Goal: Information Seeking & Learning: Understand process/instructions

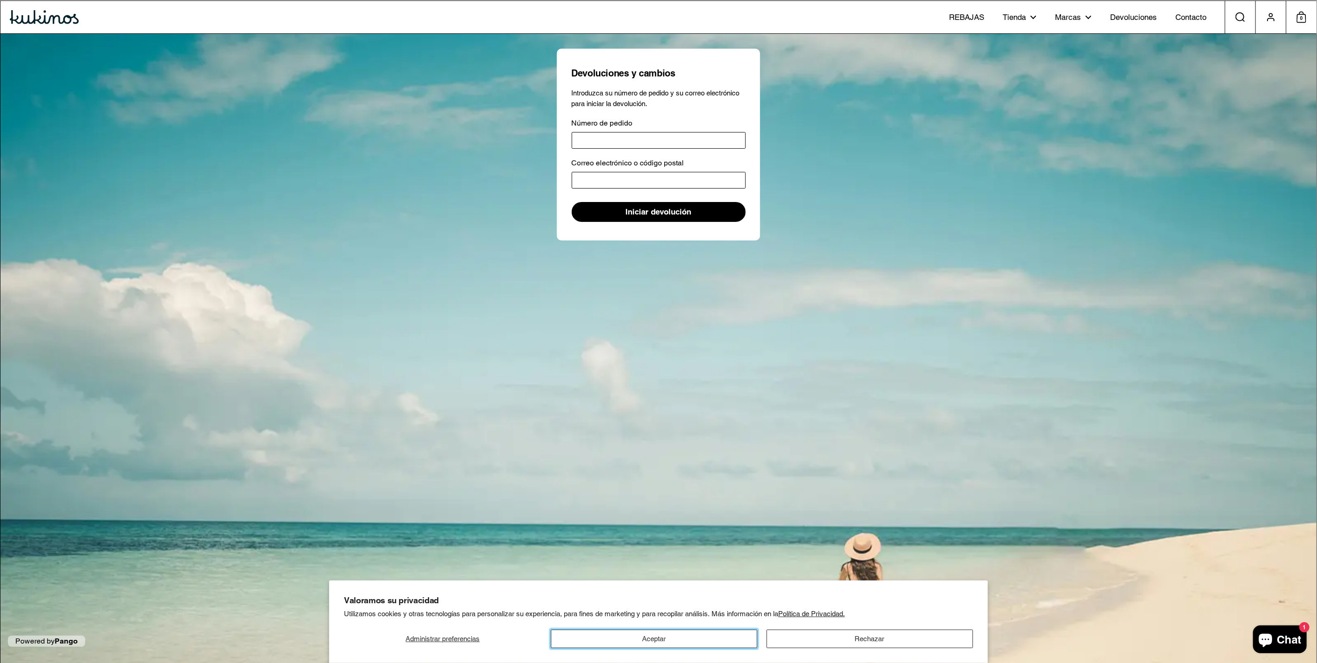
click at [666, 640] on button "Aceptar" at bounding box center [654, 638] width 207 height 19
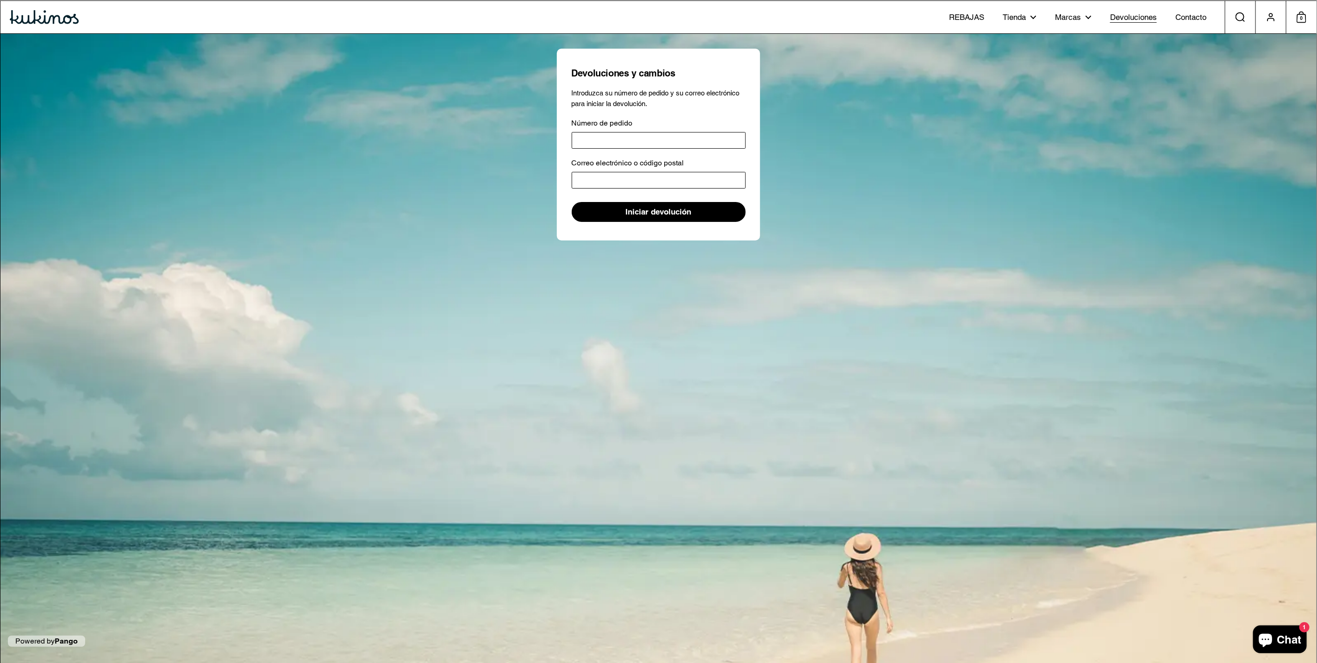
click at [1128, 21] on span "Devoluciones" at bounding box center [1133, 18] width 47 height 10
click at [1188, 23] on span "Contacto" at bounding box center [1191, 18] width 31 height 10
click at [626, 139] on input "Número de pedido" at bounding box center [659, 140] width 174 height 17
type input "*"
click at [1281, 631] on button "Chat 1" at bounding box center [1281, 639] width 54 height 28
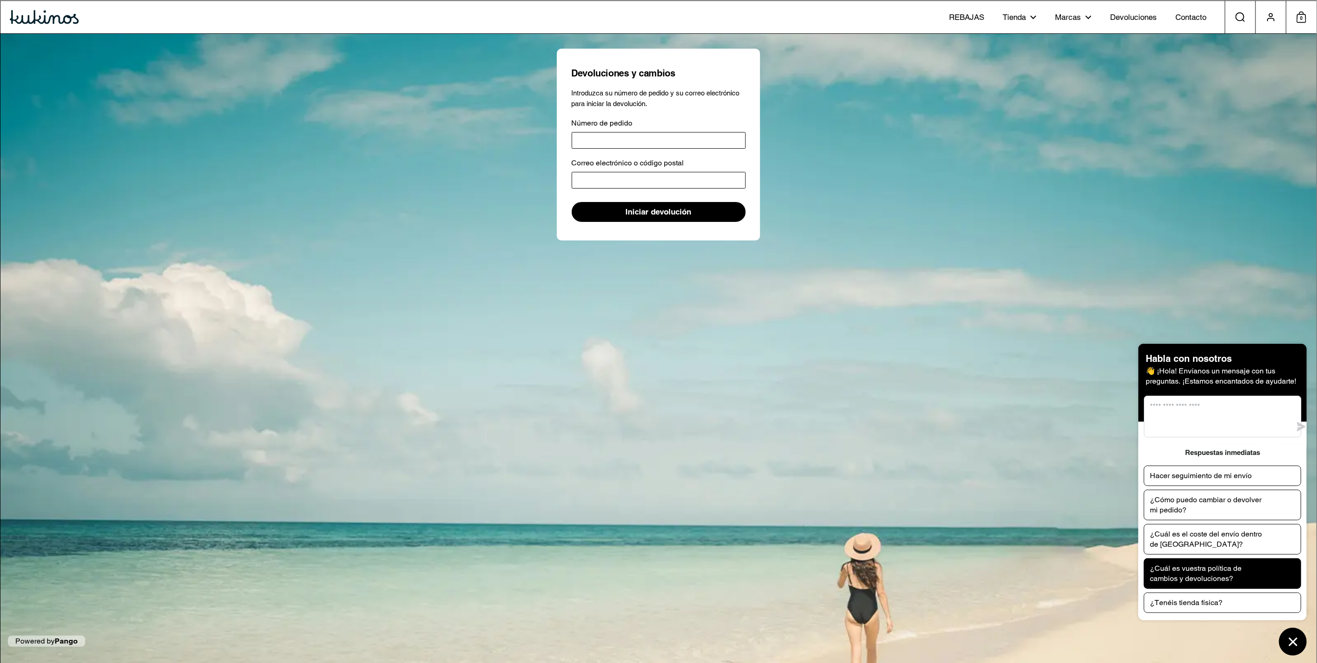
click at [1243, 578] on p "¿Cuál es vuestra política de cambios y devoluciones?" at bounding box center [1208, 573] width 116 height 20
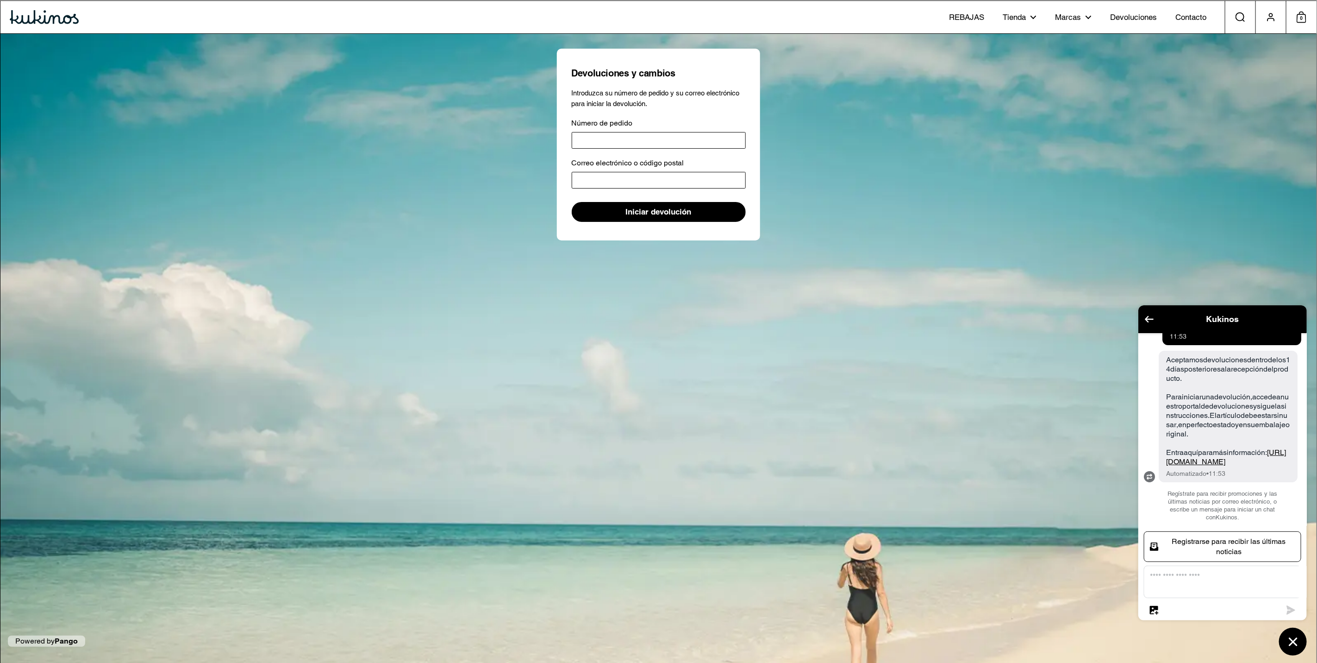
scroll to position [82, 0]
click at [1196, 466] on link "[URL][DOMAIN_NAME]" at bounding box center [1227, 457] width 120 height 18
